Goal: Task Accomplishment & Management: Manage account settings

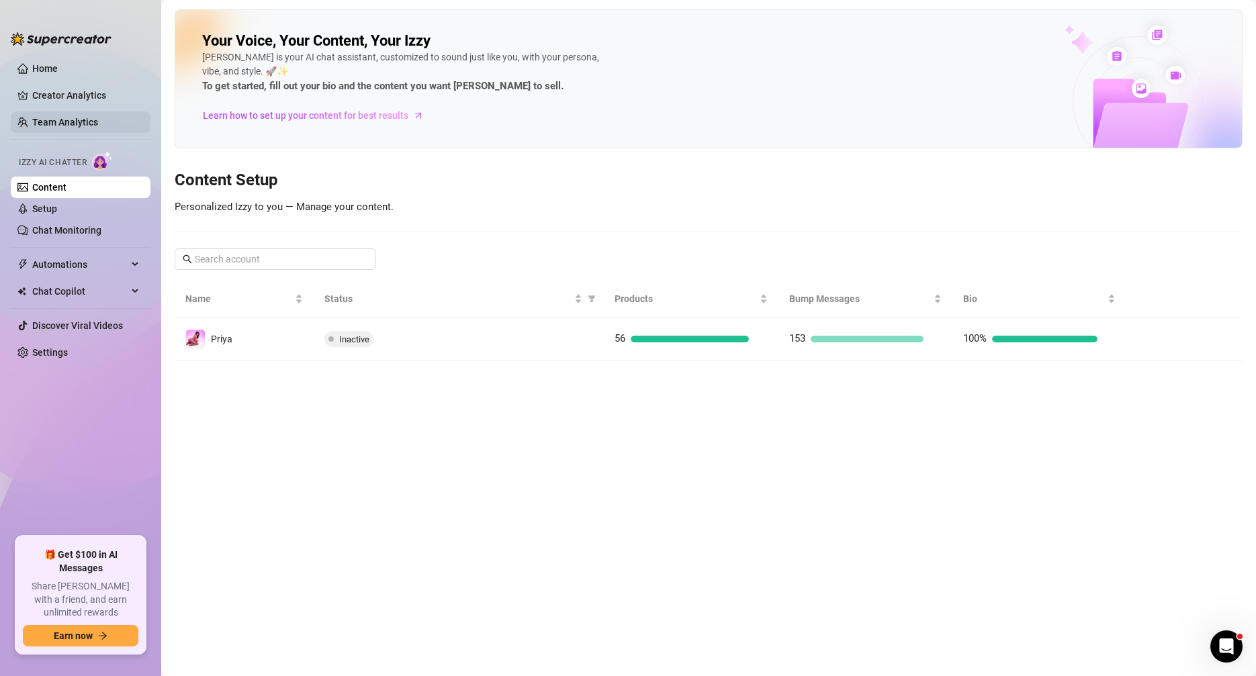
click at [98, 122] on link "Team Analytics" at bounding box center [65, 122] width 66 height 11
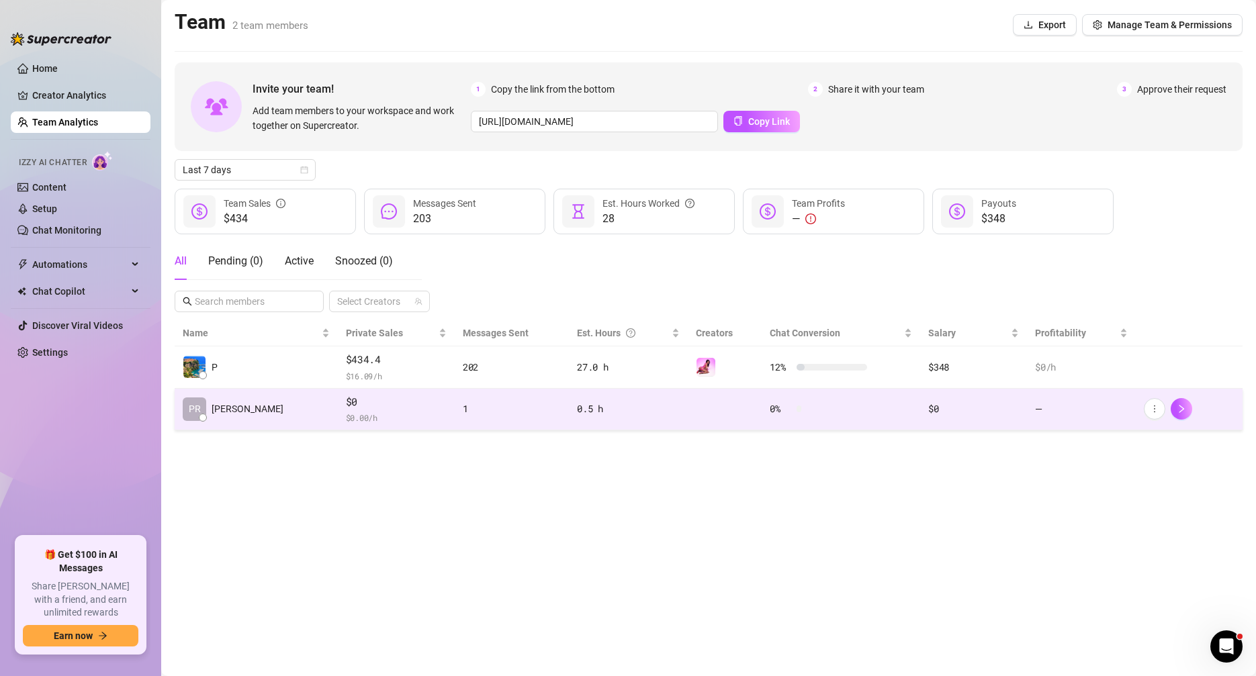
click at [518, 418] on td "1" at bounding box center [512, 410] width 114 height 42
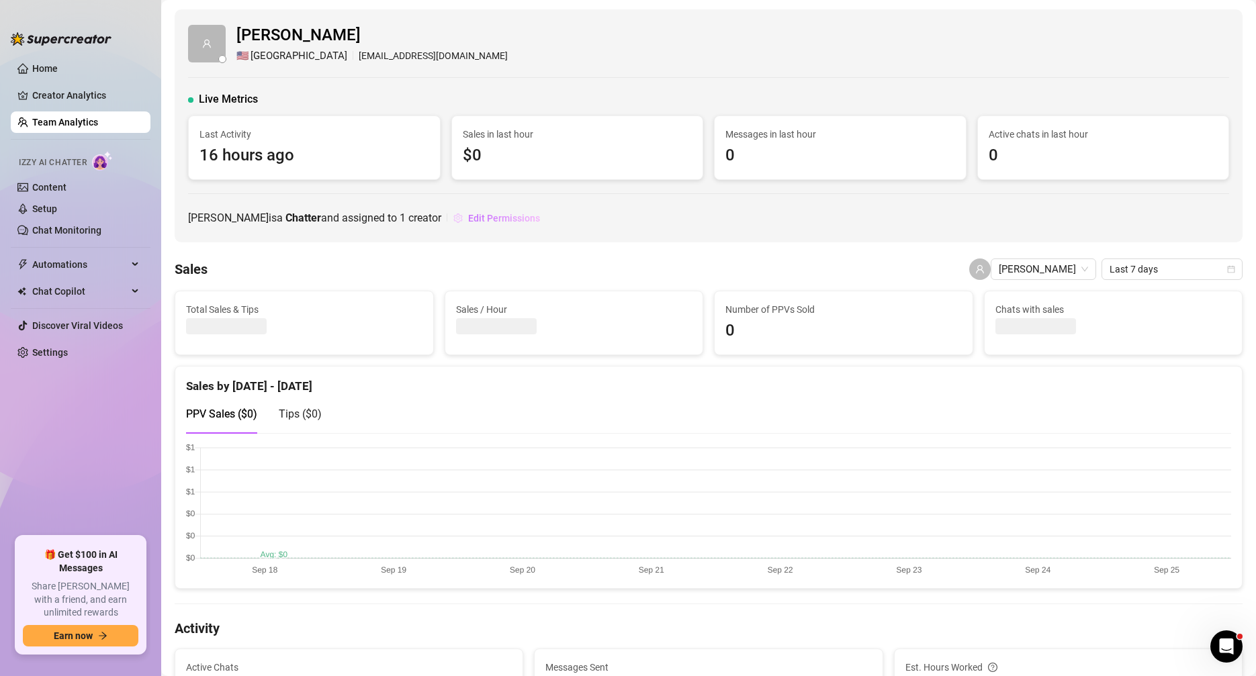
click at [468, 215] on span "Edit Permissions" at bounding box center [504, 218] width 72 height 11
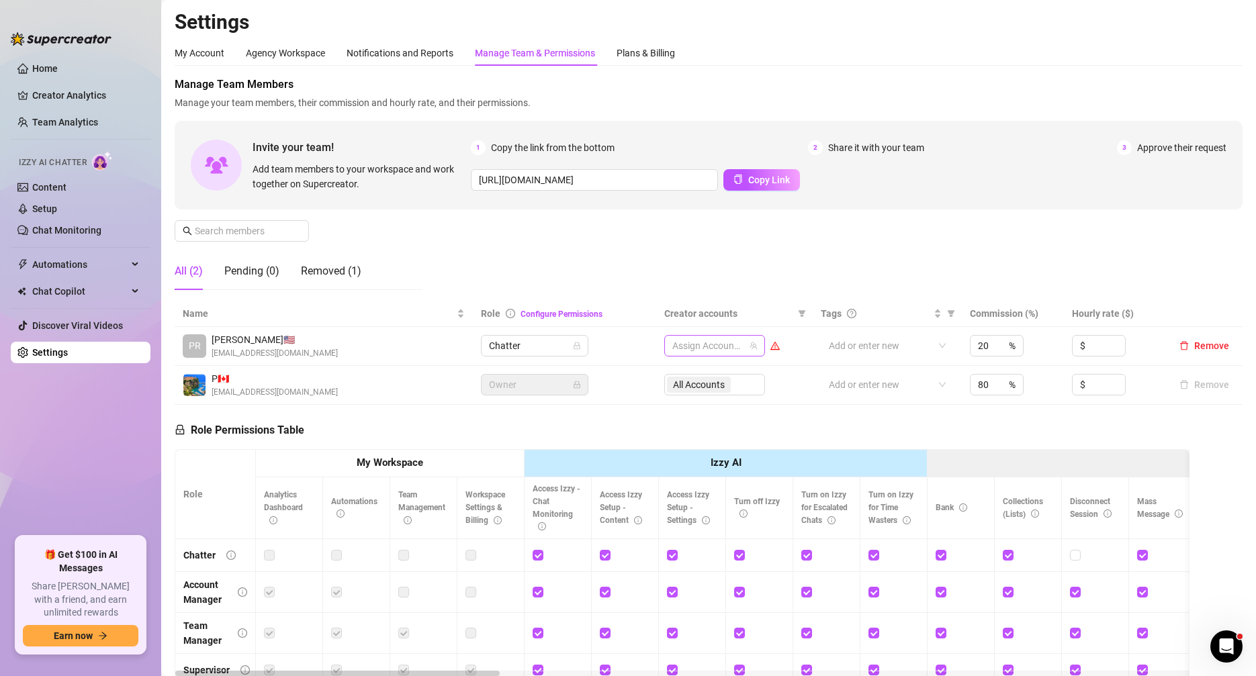
click at [719, 350] on div at bounding box center [707, 346] width 81 height 19
click at [685, 374] on input "Select all" at bounding box center [684, 374] width 11 height 11
checkbox input "true"
click at [1042, 261] on div "Manage Team Members Manage your team members, their commission and hourly rate,…" at bounding box center [709, 189] width 1068 height 224
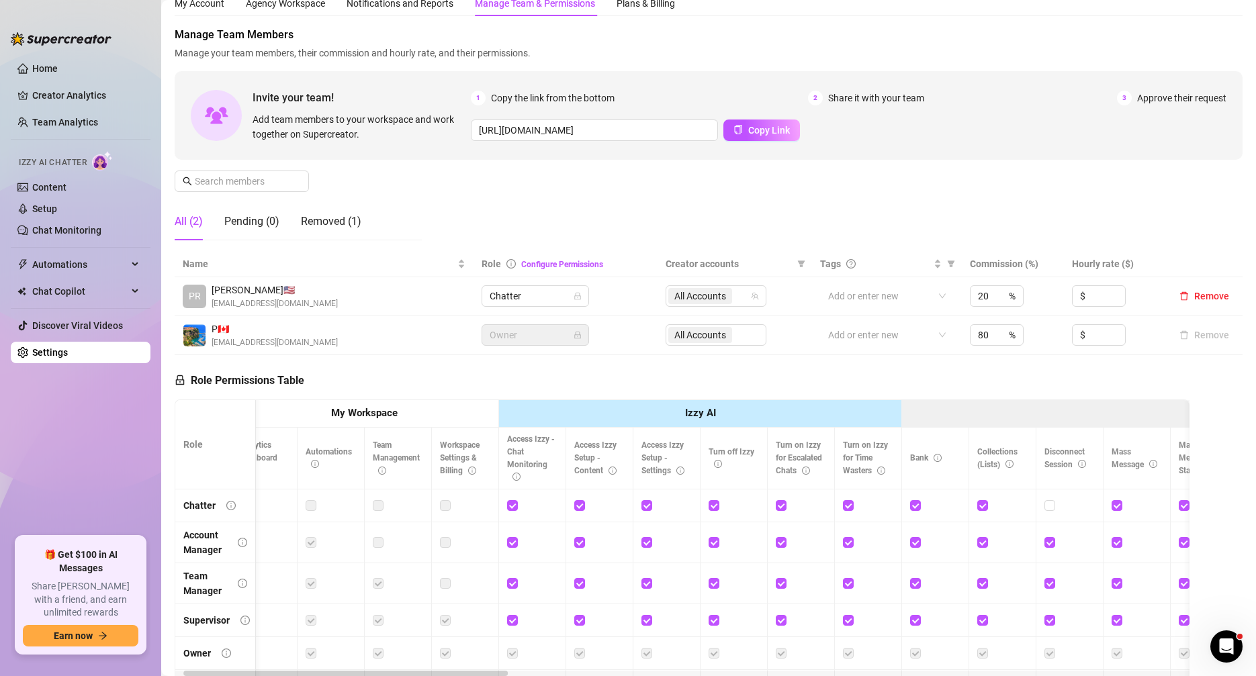
scroll to position [17, 0]
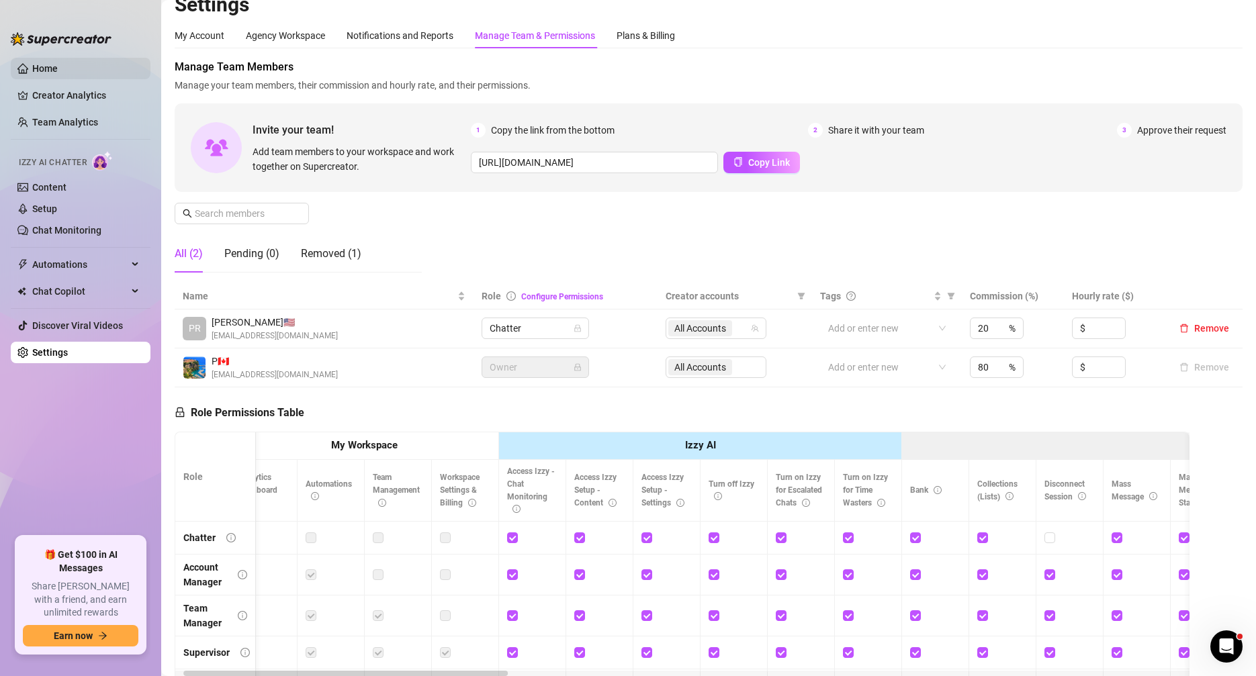
click at [58, 74] on link "Home" at bounding box center [45, 68] width 26 height 11
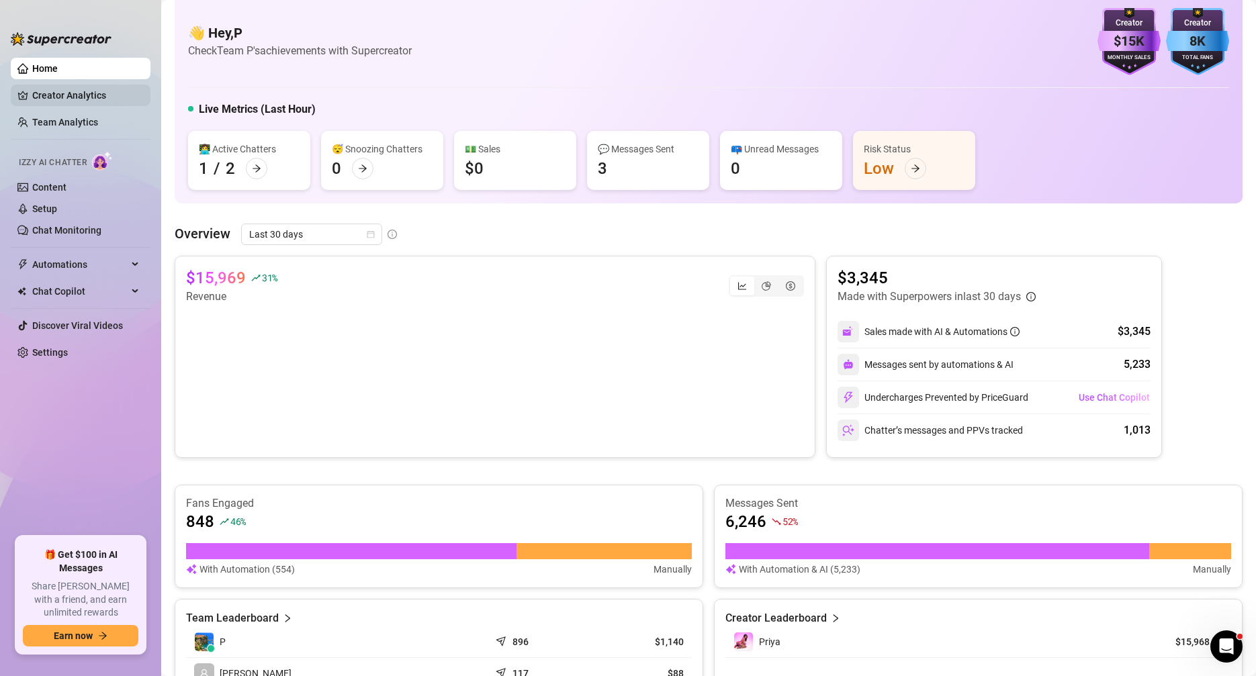
click at [77, 103] on link "Creator Analytics" at bounding box center [85, 95] width 107 height 21
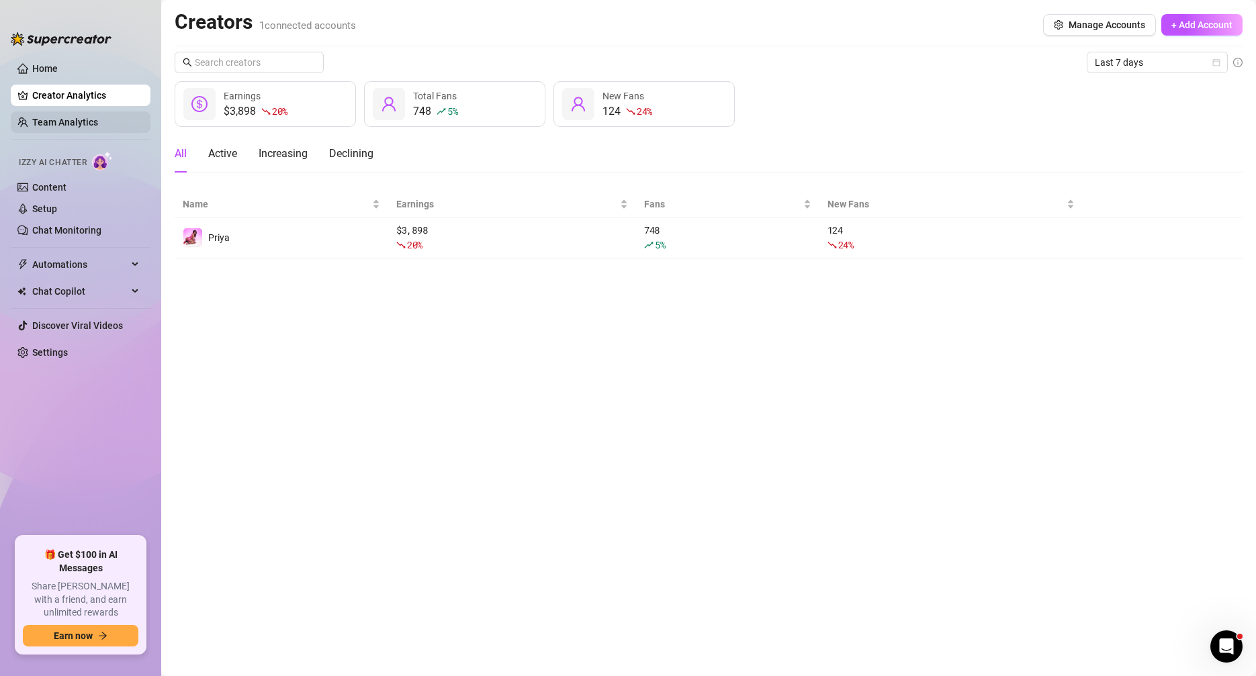
click at [73, 120] on link "Team Analytics" at bounding box center [65, 122] width 66 height 11
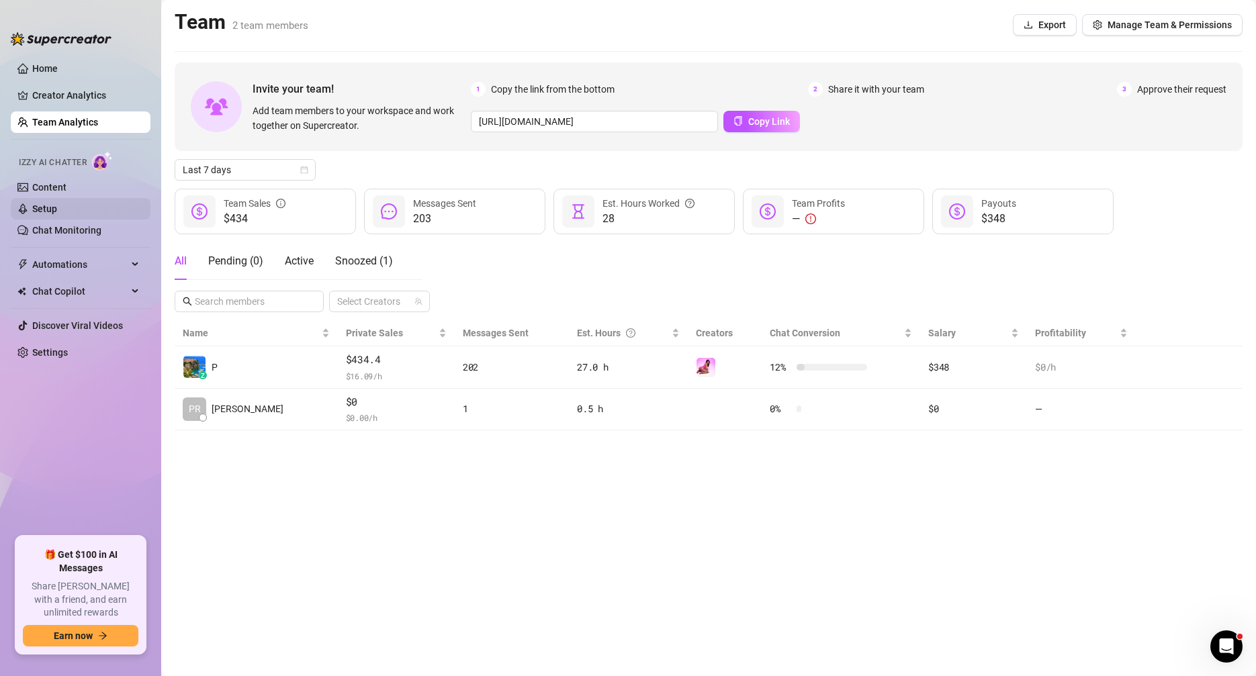
click at [57, 207] on link "Setup" at bounding box center [44, 209] width 25 height 11
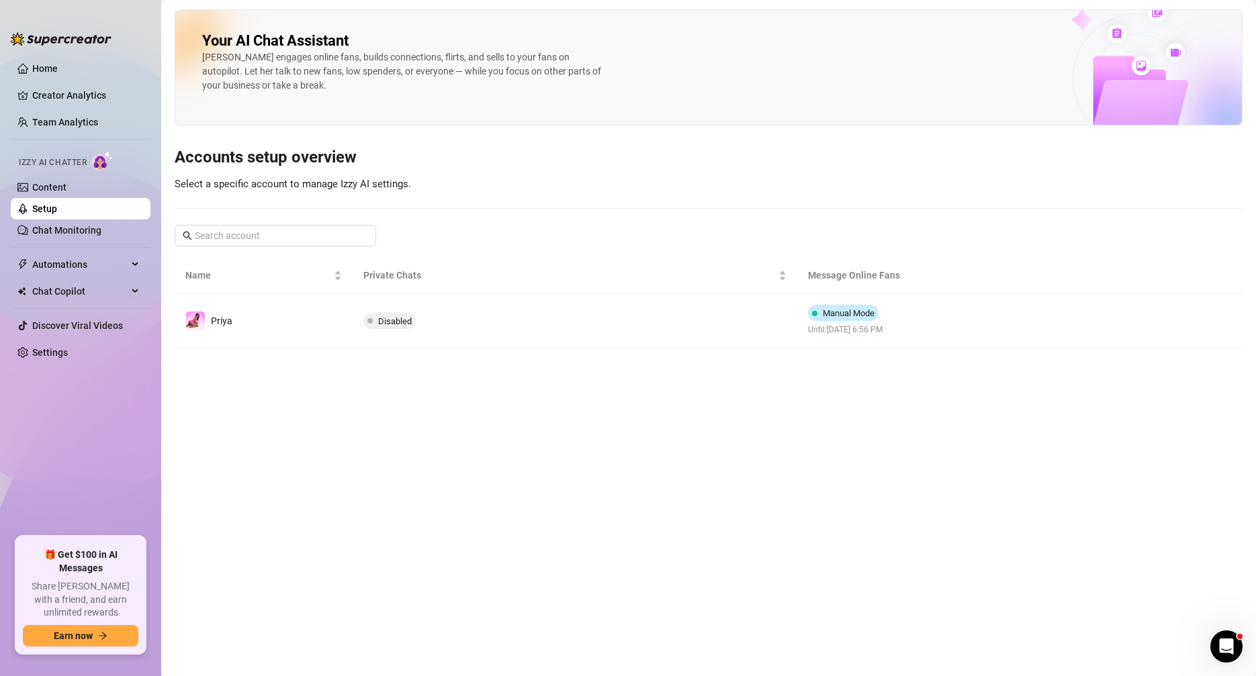
click at [586, 356] on main "Your AI Chat Assistant [PERSON_NAME] engages online fans, builds connections, f…" at bounding box center [708, 338] width 1095 height 676
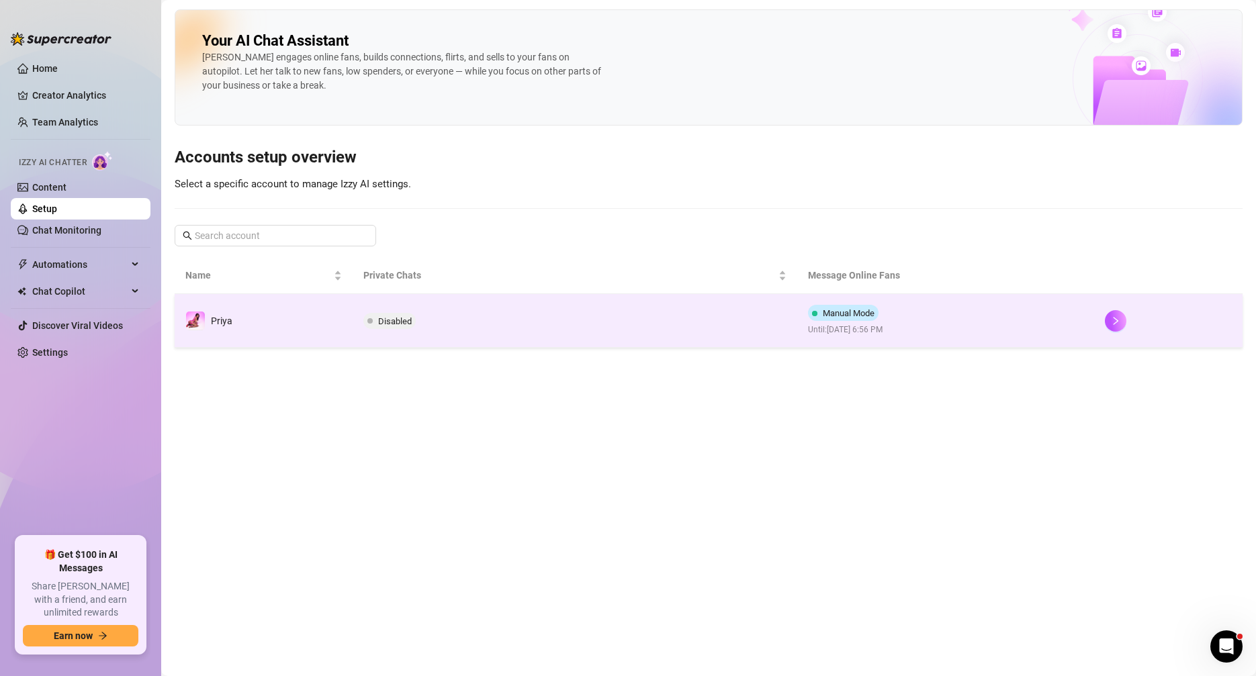
click at [604, 343] on td "Disabled" at bounding box center [575, 321] width 445 height 54
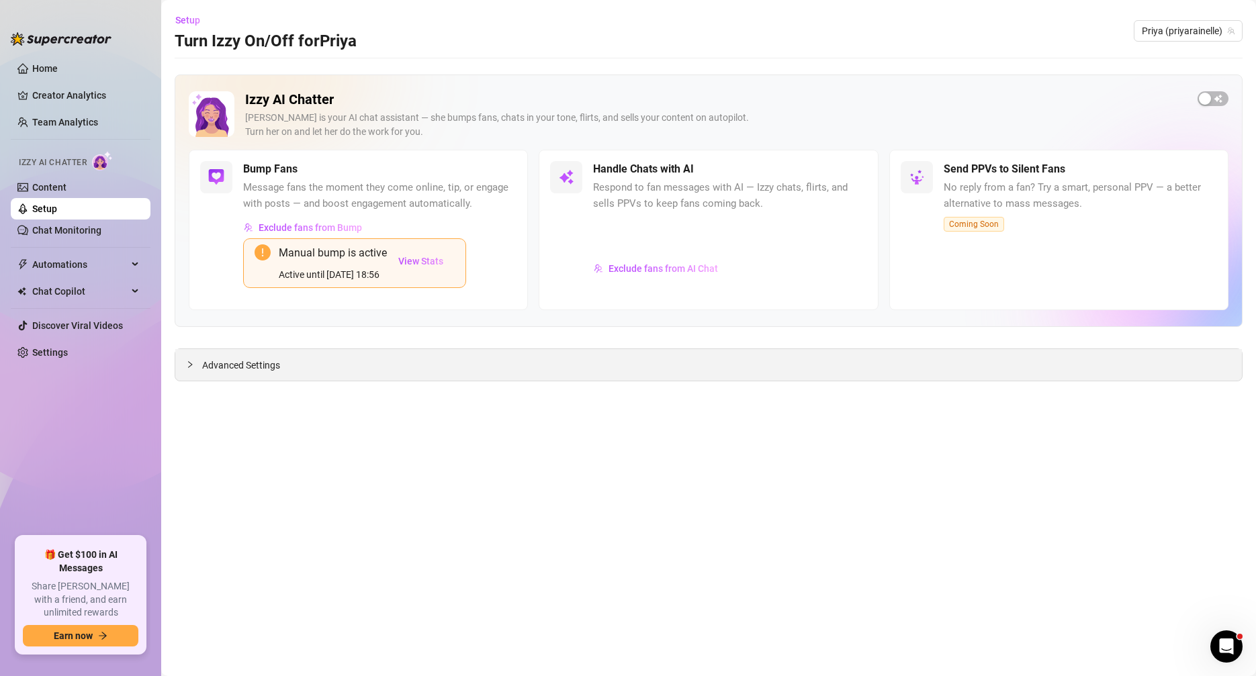
click at [435, 365] on div "Advanced Settings" at bounding box center [708, 365] width 1067 height 32
click at [191, 366] on icon "collapsed" at bounding box center [190, 365] width 8 height 8
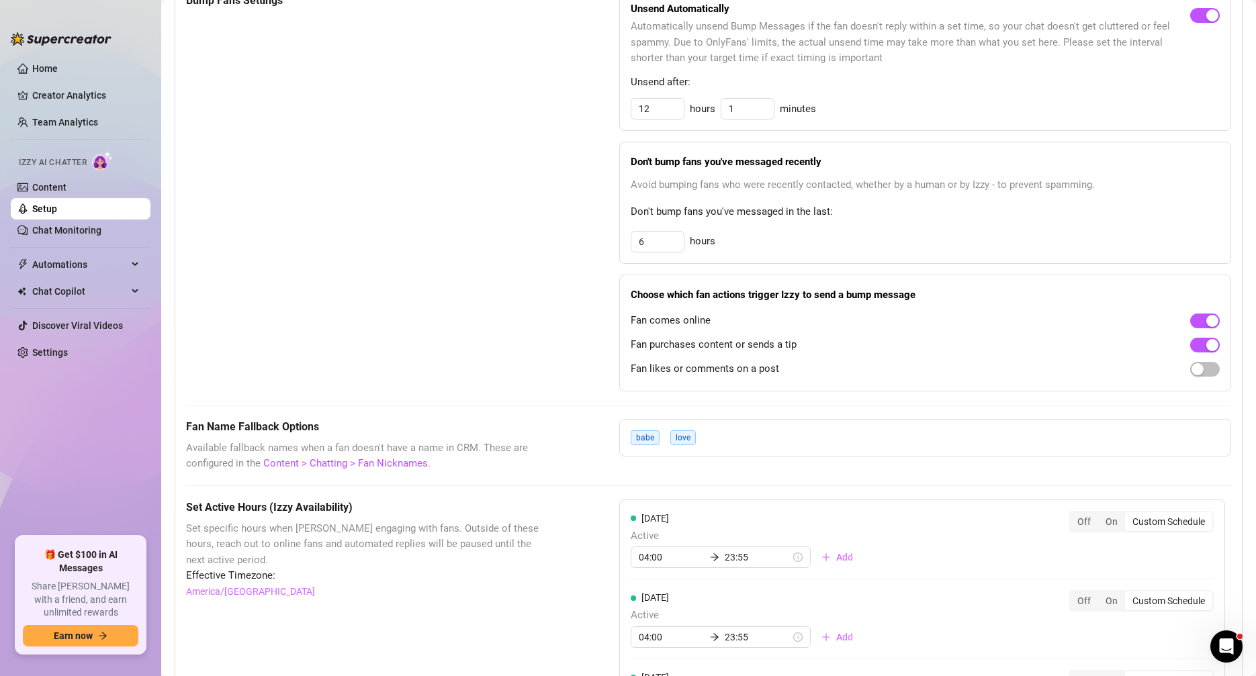
scroll to position [704, 0]
click at [1213, 372] on span "button" at bounding box center [1205, 368] width 30 height 15
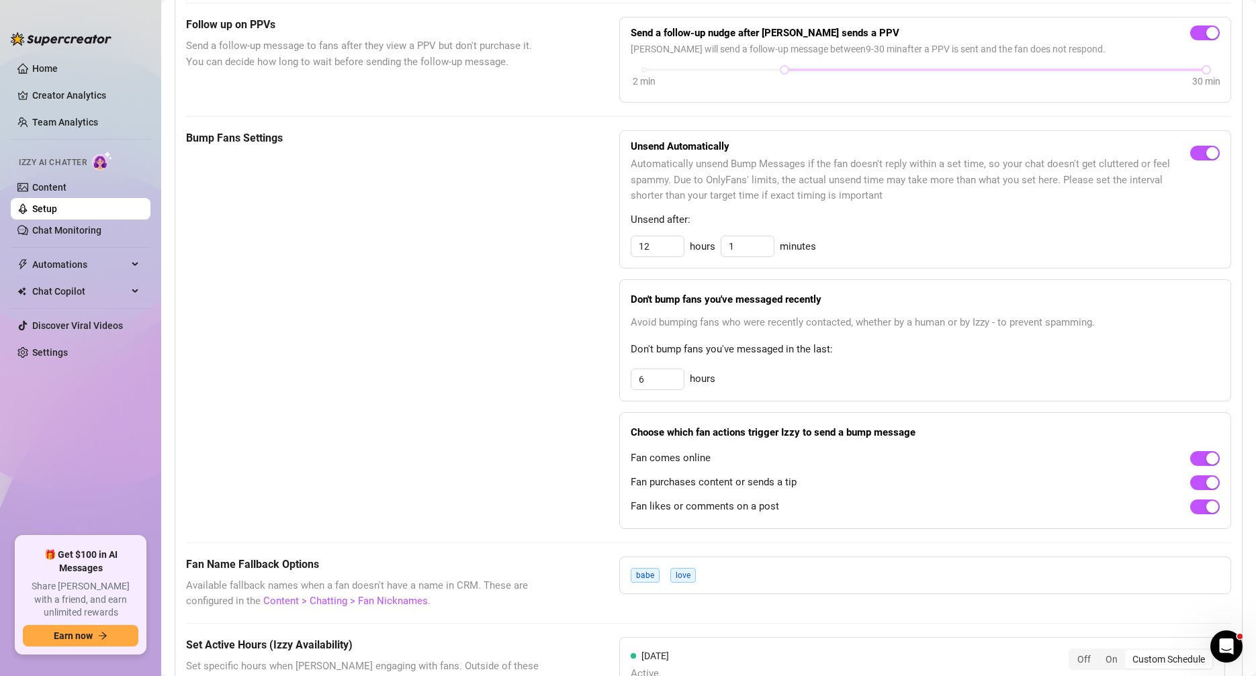
scroll to position [567, 0]
click at [48, 185] on link "Content" at bounding box center [49, 187] width 34 height 11
